Goal: Task Accomplishment & Management: Manage account settings

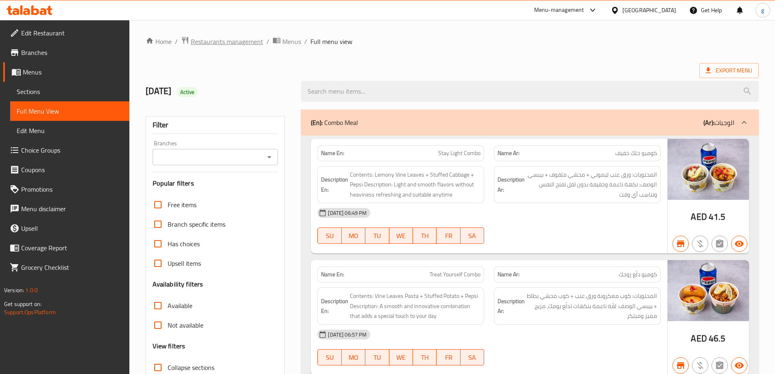
click at [221, 39] on span "Restaurants management" at bounding box center [227, 42] width 72 height 10
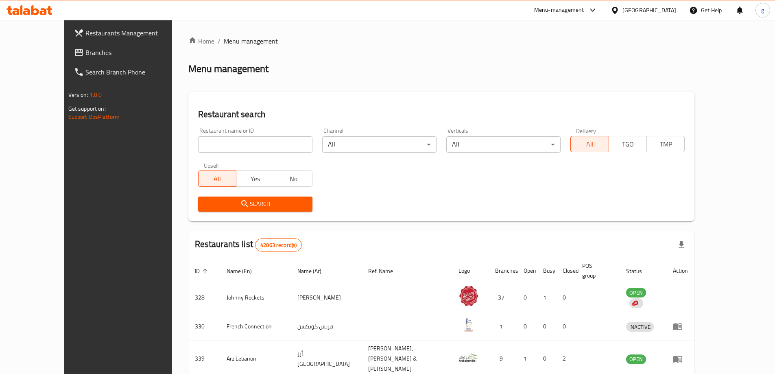
click at [85, 51] on span "Branches" at bounding box center [136, 53] width 102 height 10
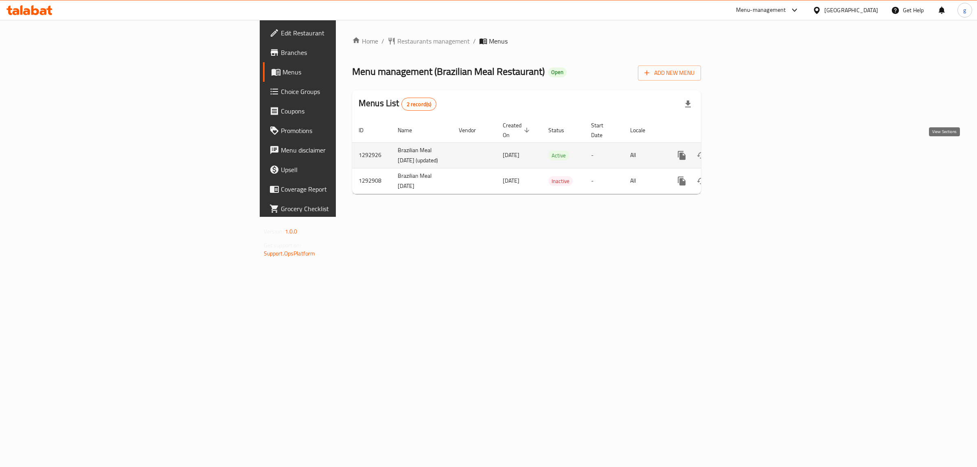
click at [745, 151] on icon "enhanced table" at bounding box center [741, 156] width 10 height 10
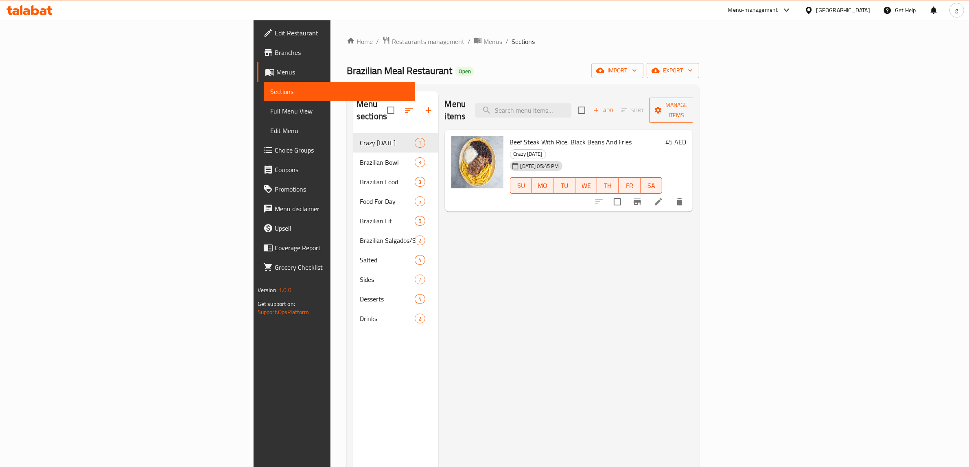
click at [697, 101] on span "Manage items" at bounding box center [677, 110] width 42 height 20
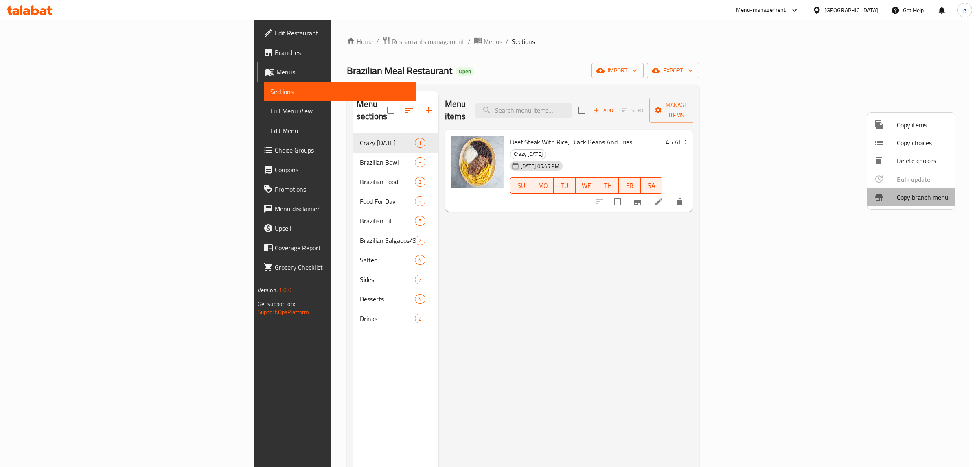
click at [913, 194] on span "Copy branch menu" at bounding box center [923, 198] width 52 height 10
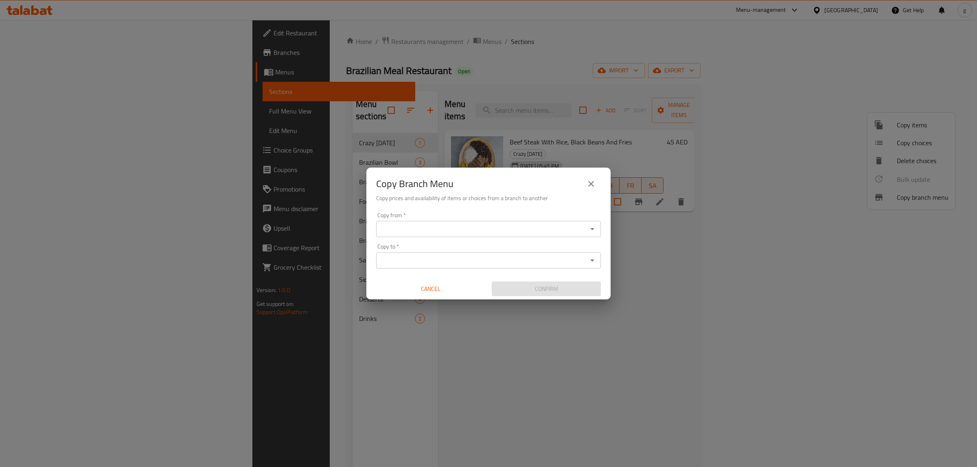
click at [545, 225] on input "Copy from   *" at bounding box center [482, 228] width 206 height 11
click at [539, 234] on input "Copy from   *" at bounding box center [482, 228] width 206 height 11
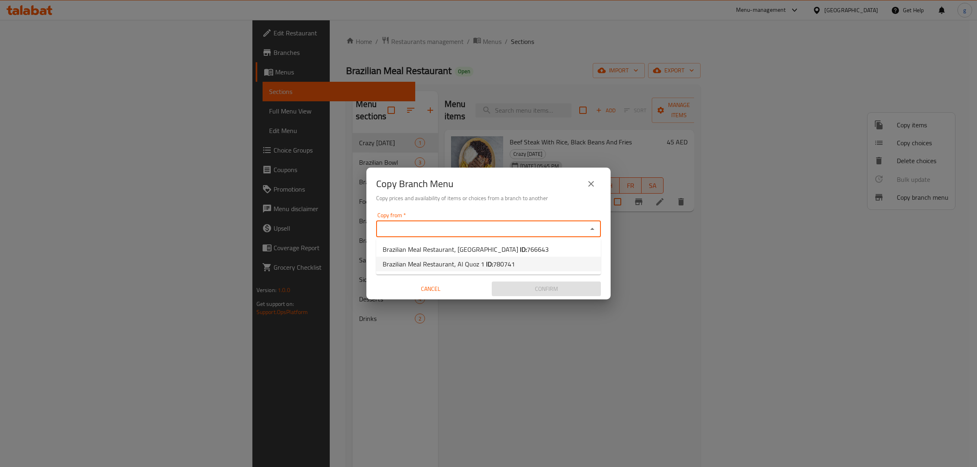
click at [525, 263] on li "Brazilian Meal Restaurant, Al Quoz 1 ID: 780741" at bounding box center [488, 264] width 225 height 15
click at [596, 225] on icon "Open" at bounding box center [592, 229] width 10 height 10
click at [527, 247] on li "Brazilian Meal Restaurant, Dubai Marina ID: 766643" at bounding box center [488, 249] width 225 height 15
type input "Brazilian Meal Restaurant, Dubai Marina"
click at [501, 255] on input "Copy to   *" at bounding box center [482, 260] width 206 height 11
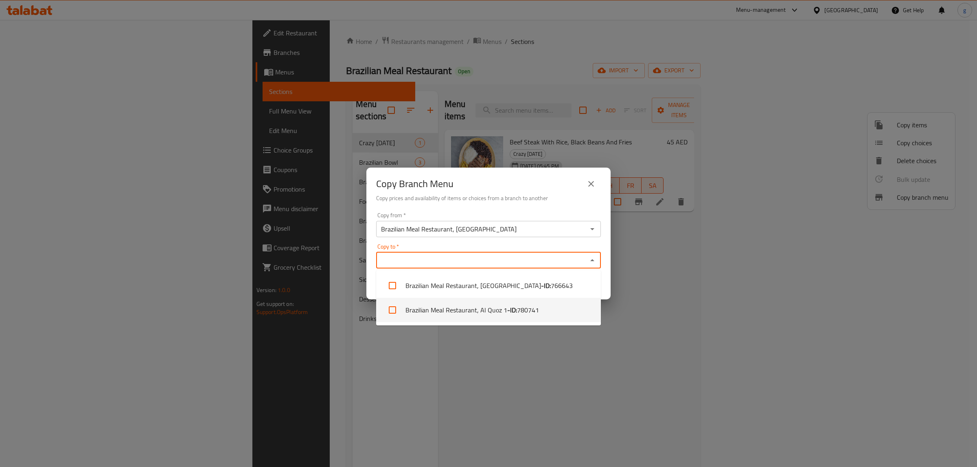
click at [507, 305] on b "- ID:" at bounding box center [512, 310] width 10 height 10
checkbox input "true"
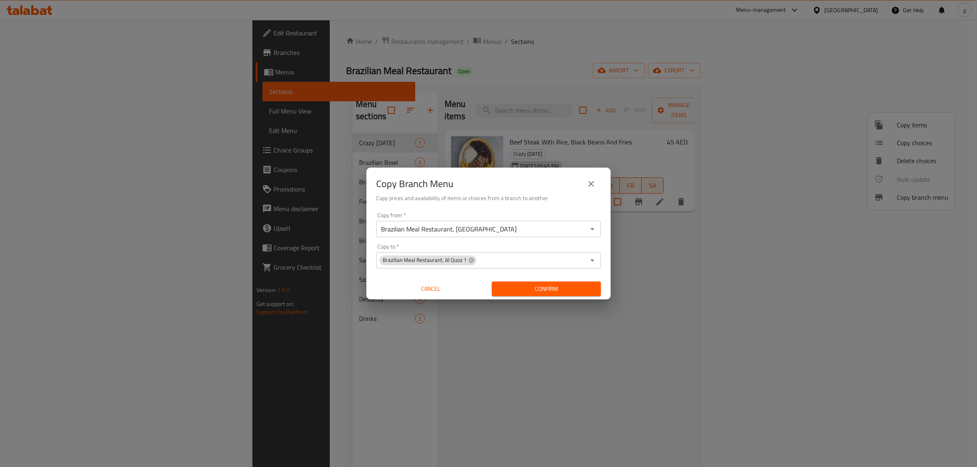
click at [666, 284] on div "Copy Branch Menu Copy prices and availability of items or choices from a branch…" at bounding box center [488, 233] width 977 height 467
click at [530, 235] on div "Brazilian Meal Restaurant, Dubai Marina Copy from *" at bounding box center [488, 229] width 225 height 16
click at [504, 239] on div "Copy from   * Brazilian Meal Restaurant, Dubai Marina Copy from * Copy to   * B…" at bounding box center [488, 254] width 244 height 91
click at [498, 229] on input "Brazilian Meal Restaurant, Dubai Marina" at bounding box center [482, 228] width 206 height 11
click at [492, 236] on div "Brazilian Meal Restaurant, Dubai Marina Copy from *" at bounding box center [488, 229] width 225 height 16
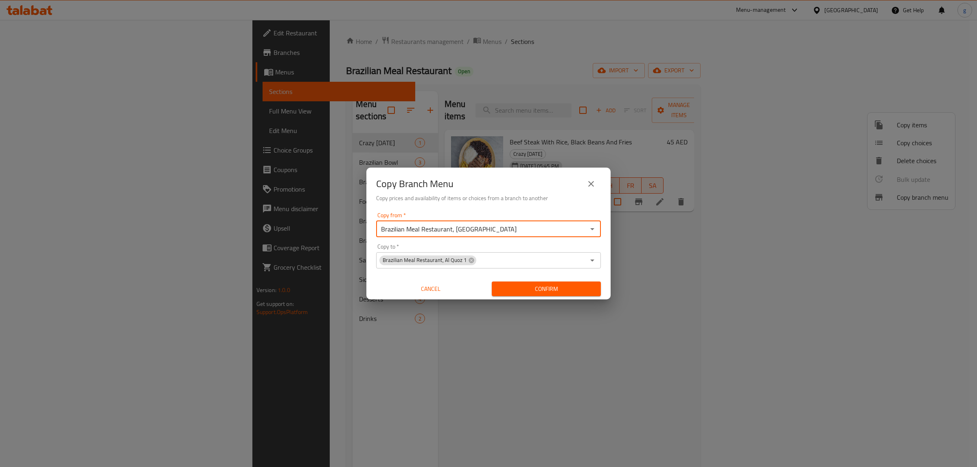
click at [489, 245] on div "Copy to   * Brazilian Meal Restaurant, Al Quoz 1 Copy to *" at bounding box center [488, 256] width 225 height 25
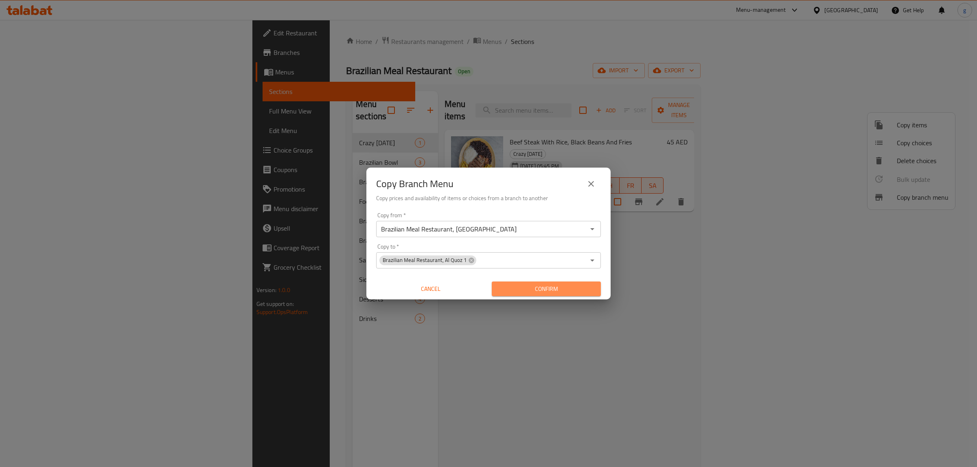
click at [518, 292] on span "Confirm" at bounding box center [546, 289] width 96 height 10
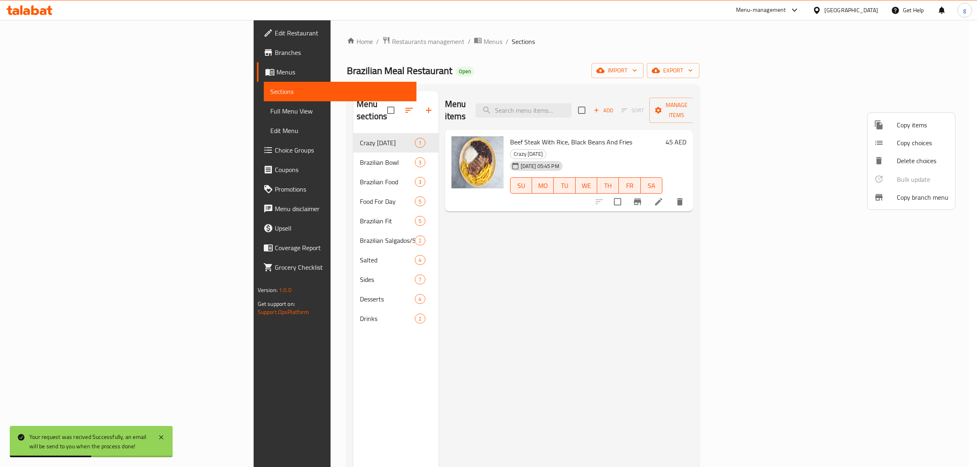
click at [39, 54] on div at bounding box center [488, 233] width 977 height 467
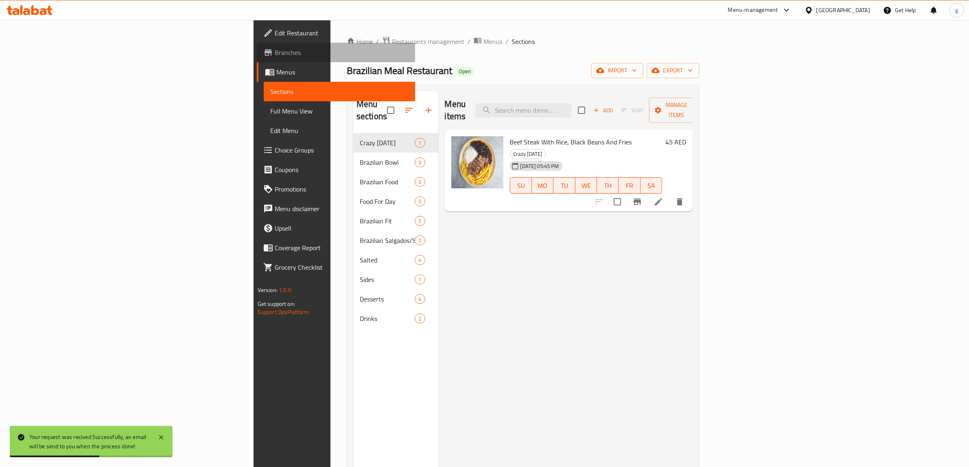
click at [275, 49] on span "Branches" at bounding box center [342, 53] width 134 height 10
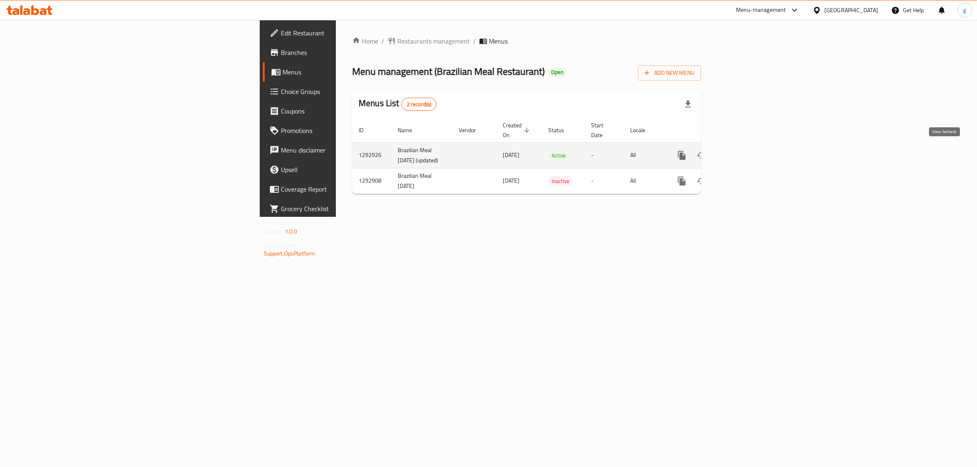
click at [745, 151] on icon "enhanced table" at bounding box center [741, 156] width 10 height 10
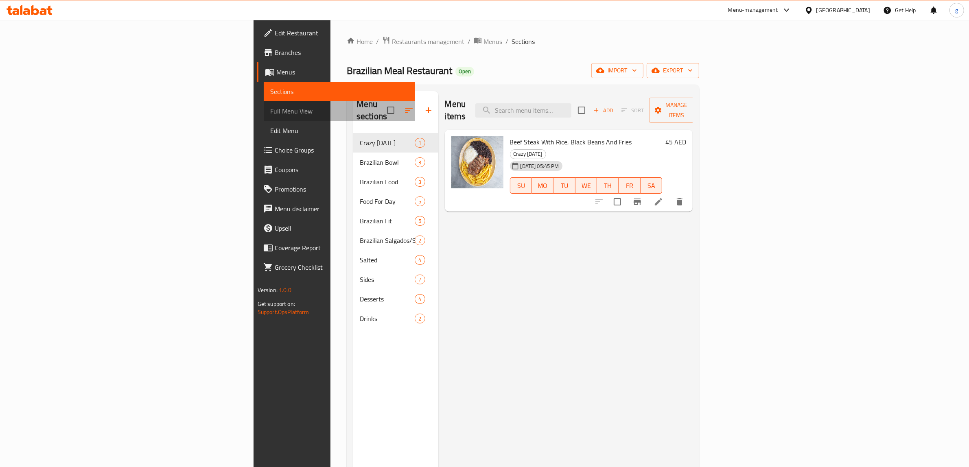
click at [270, 112] on span "Full Menu View" at bounding box center [339, 111] width 139 height 10
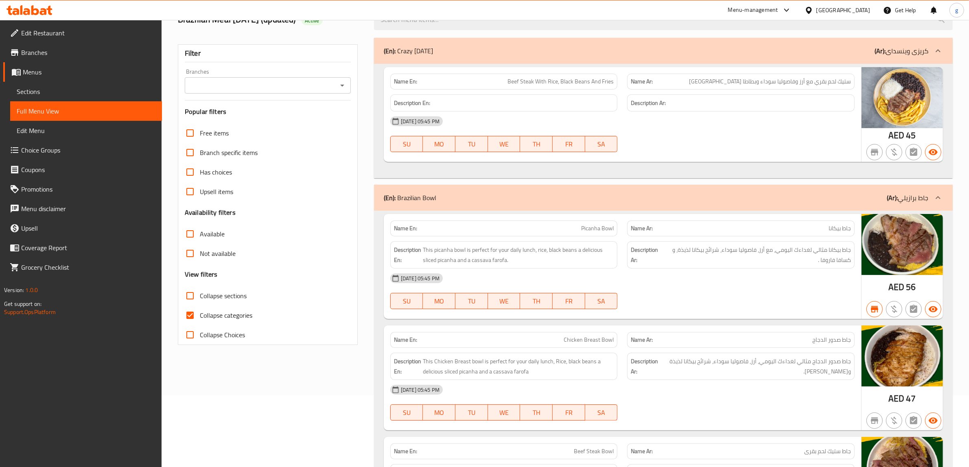
scroll to position [102, 0]
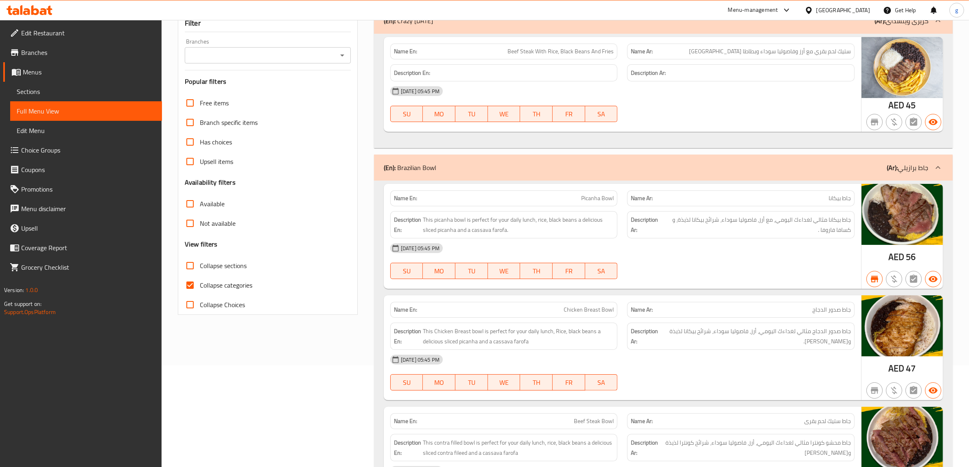
click at [191, 286] on input "Collapse categories" at bounding box center [190, 286] width 20 height 20
checkbox input "false"
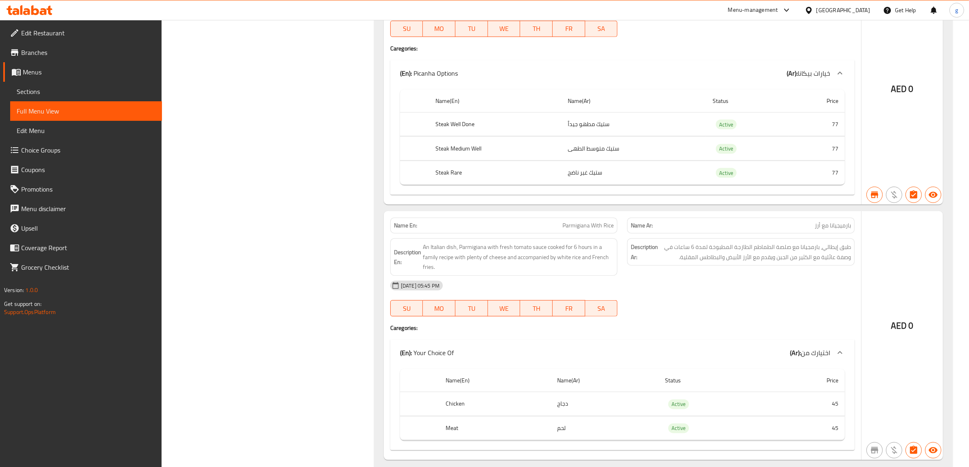
scroll to position [1069, 0]
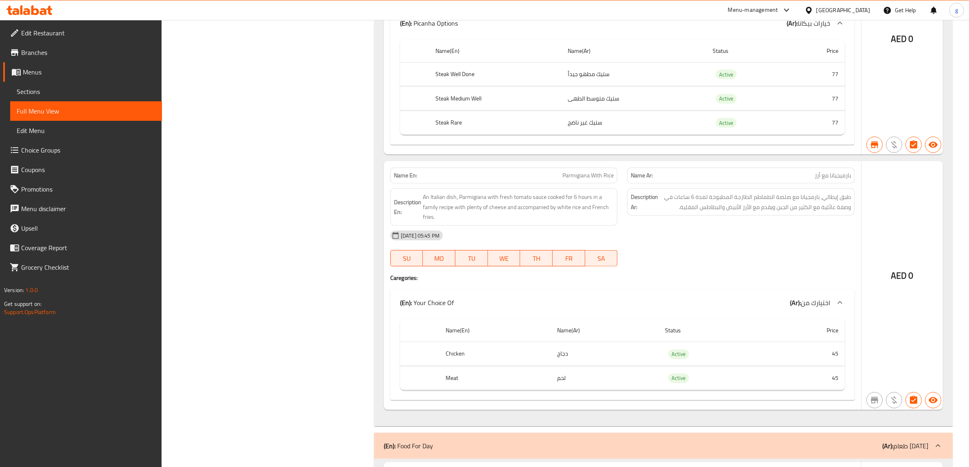
drag, startPoint x: 967, startPoint y: 115, endPoint x: 975, endPoint y: 111, distance: 9.1
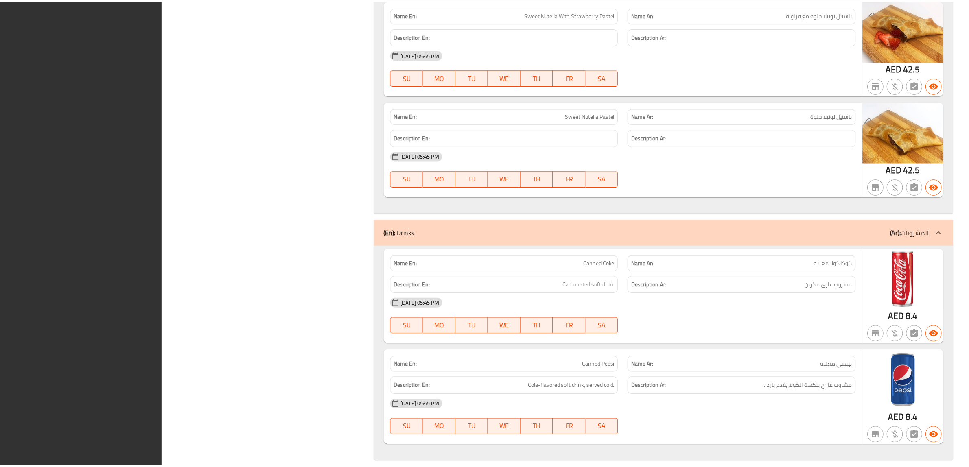
scroll to position [5788, 0]
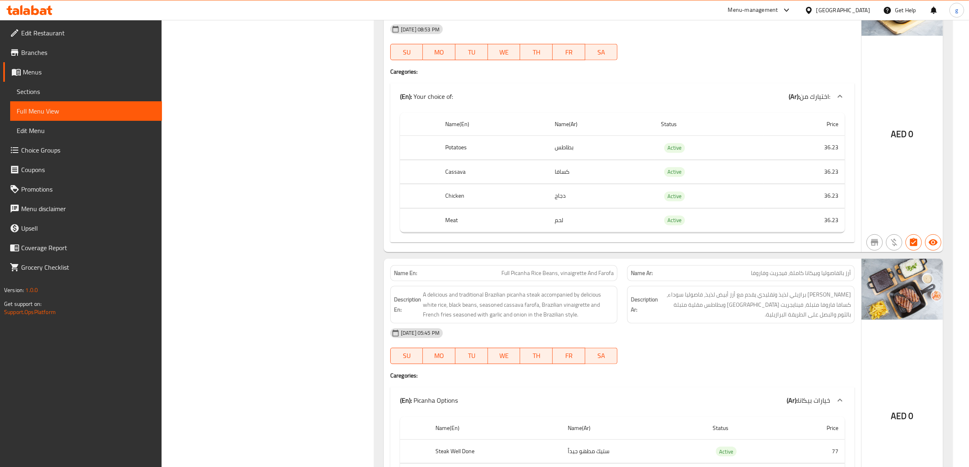
scroll to position [0, 0]
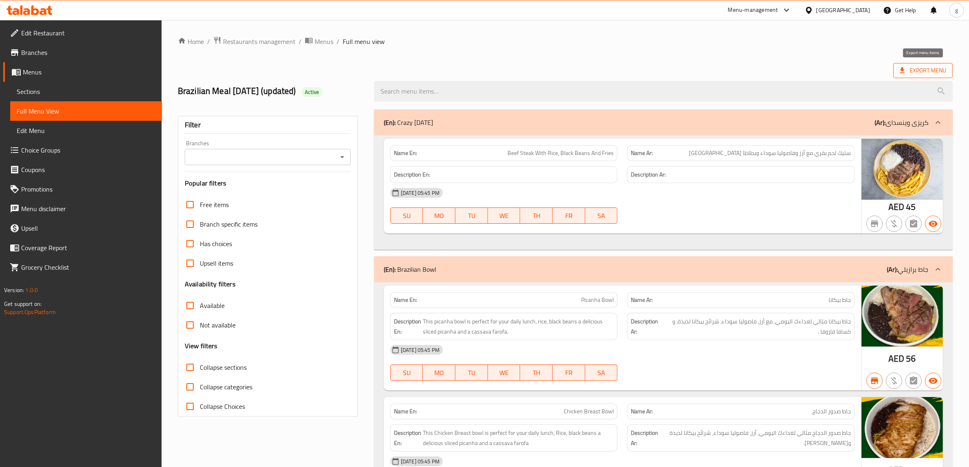
click at [926, 74] on span "Export Menu" at bounding box center [923, 71] width 46 height 10
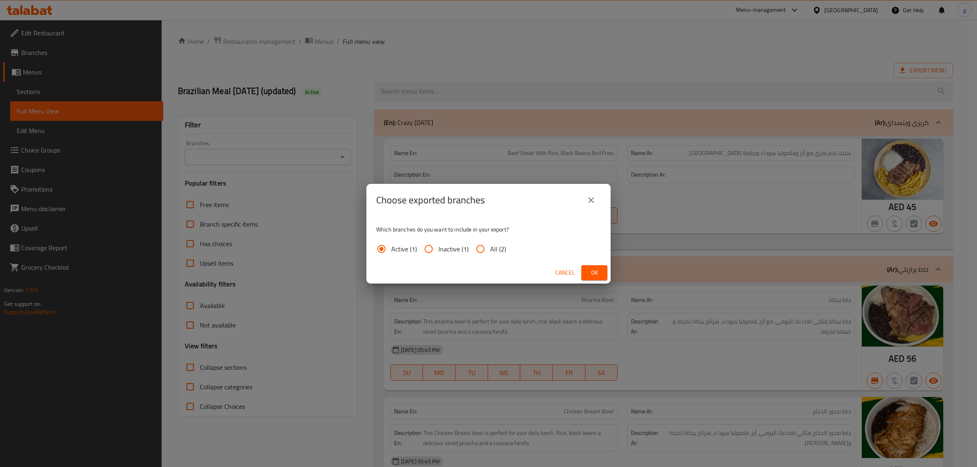
click at [507, 253] on div "Active (1) Inactive (1) All (2)" at bounding box center [444, 249] width 136 height 20
click at [476, 247] on input "All (2)" at bounding box center [481, 249] width 20 height 20
radio input "true"
click at [599, 274] on span "Ok" at bounding box center [594, 273] width 13 height 10
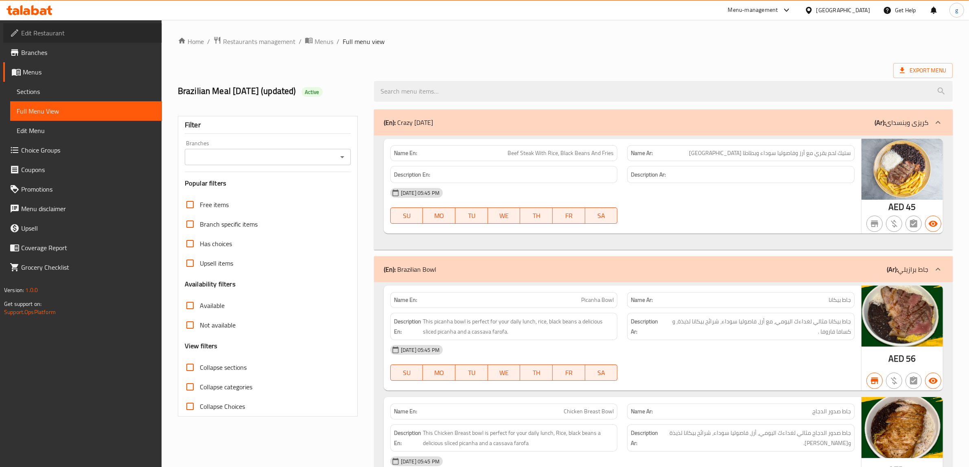
click at [47, 35] on span "Edit Restaurant" at bounding box center [88, 33] width 134 height 10
